Goal: Use online tool/utility: Utilize a website feature to perform a specific function

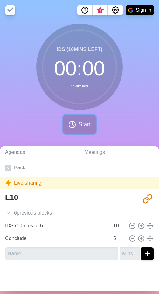
click at [85, 127] on span "Start" at bounding box center [84, 124] width 12 height 9
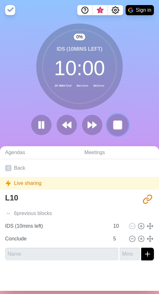
click at [115, 127] on rect at bounding box center [117, 125] width 8 height 8
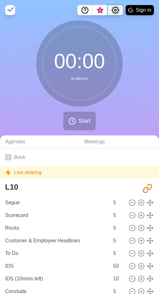
click at [115, 11] on icon "Settings" at bounding box center [115, 10] width 8 height 8
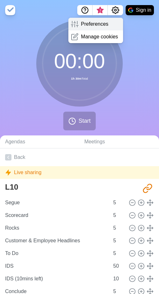
click at [99, 24] on p "Preferences" at bounding box center [94, 24] width 27 height 8
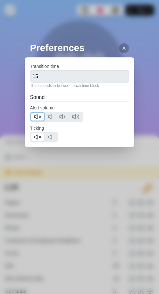
click at [37, 114] on icon at bounding box center [38, 117] width 8 height 8
click at [40, 136] on icon at bounding box center [38, 137] width 8 height 8
click at [122, 49] on icon at bounding box center [123, 48] width 5 height 5
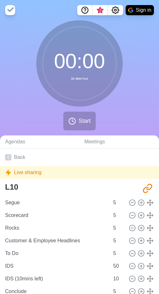
click at [15, 47] on div "00 : 00 1h 30m Total Start" at bounding box center [79, 77] width 159 height 115
click at [16, 108] on div "00 : 00 1h 30m Total Start" at bounding box center [79, 77] width 159 height 115
click at [73, 119] on icon at bounding box center [72, 121] width 8 height 8
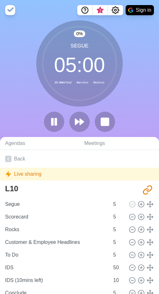
click at [19, 82] on div "0 % Segue 05 : 00 1h 30m Total 0s Active 0s Since" at bounding box center [79, 78] width 159 height 117
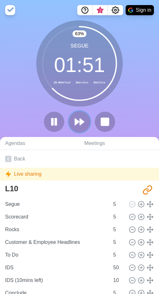
click at [75, 125] on polygon at bounding box center [77, 122] width 4 height 6
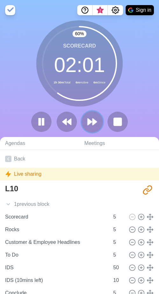
click at [92, 127] on icon at bounding box center [92, 122] width 11 height 11
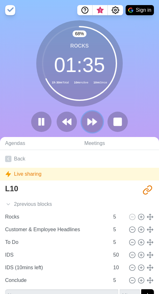
click at [92, 120] on icon at bounding box center [92, 122] width 11 height 11
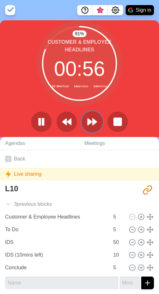
click at [92, 122] on polygon at bounding box center [94, 122] width 4 height 6
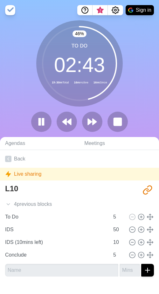
click at [83, 130] on div at bounding box center [80, 122] width 102 height 20
click at [91, 126] on icon at bounding box center [92, 122] width 11 height 11
